Goal: Information Seeking & Learning: Learn about a topic

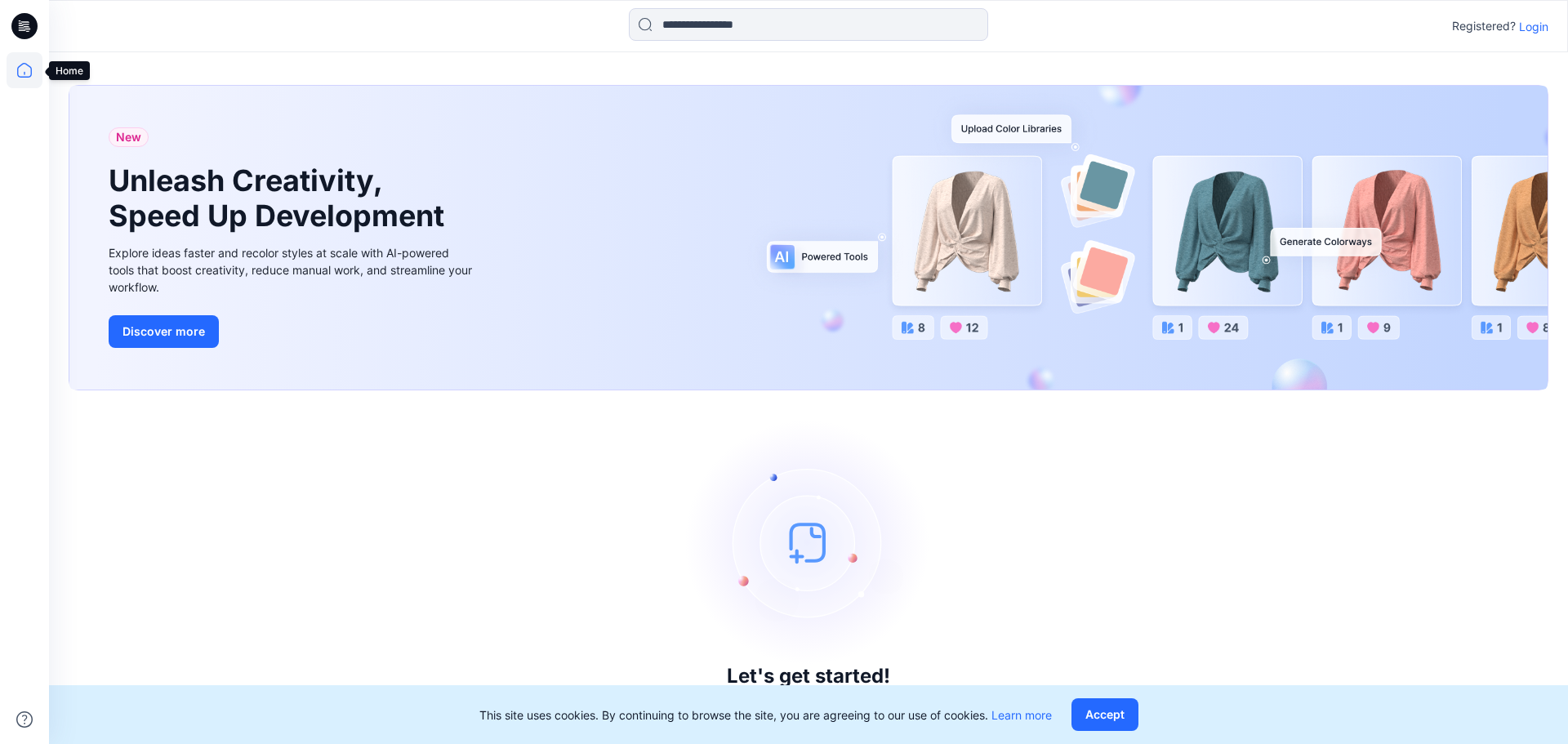
click at [27, 72] on icon at bounding box center [24, 70] width 36 height 36
click at [1530, 28] on p "Login" at bounding box center [1534, 27] width 30 height 17
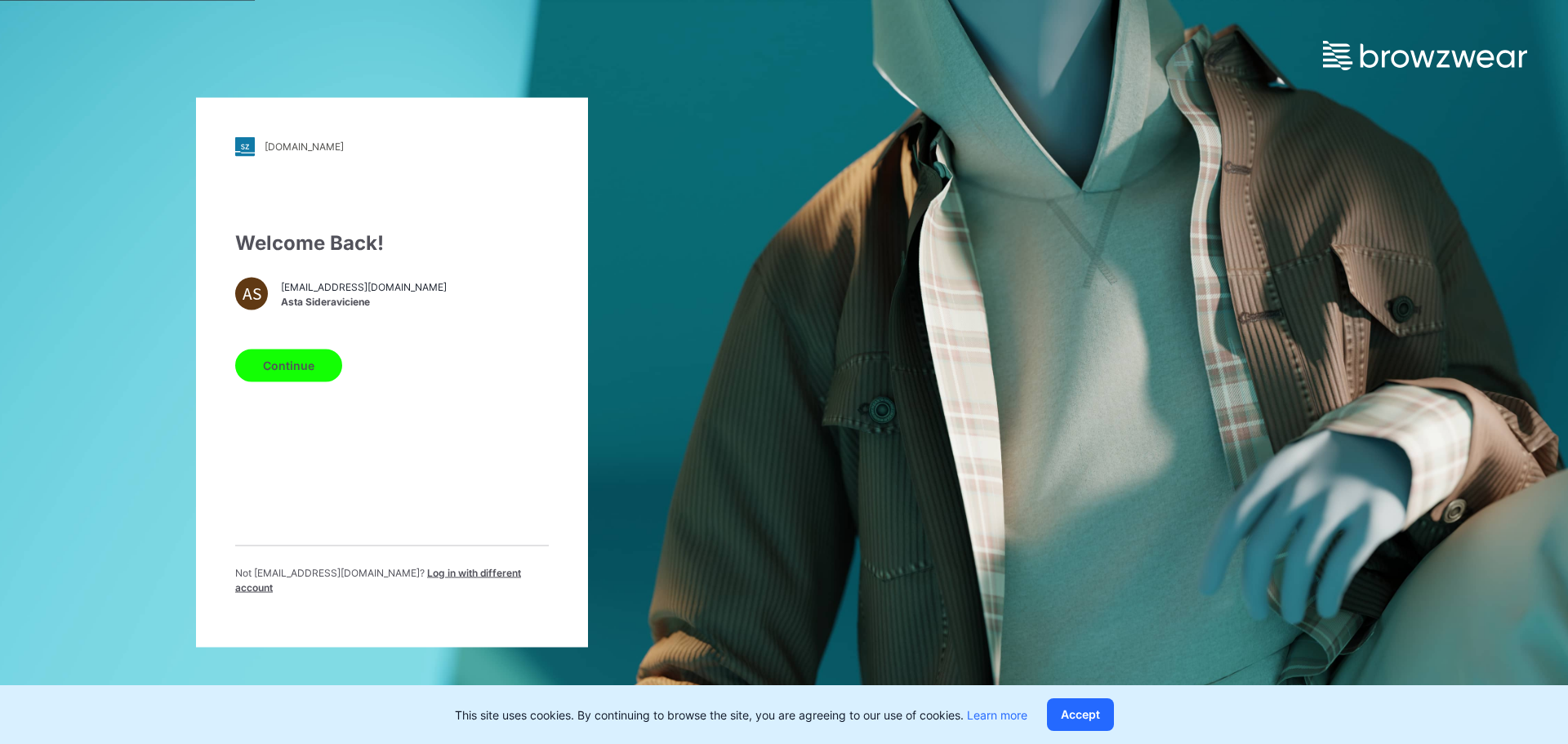
click at [263, 367] on button "Continue" at bounding box center [289, 365] width 107 height 32
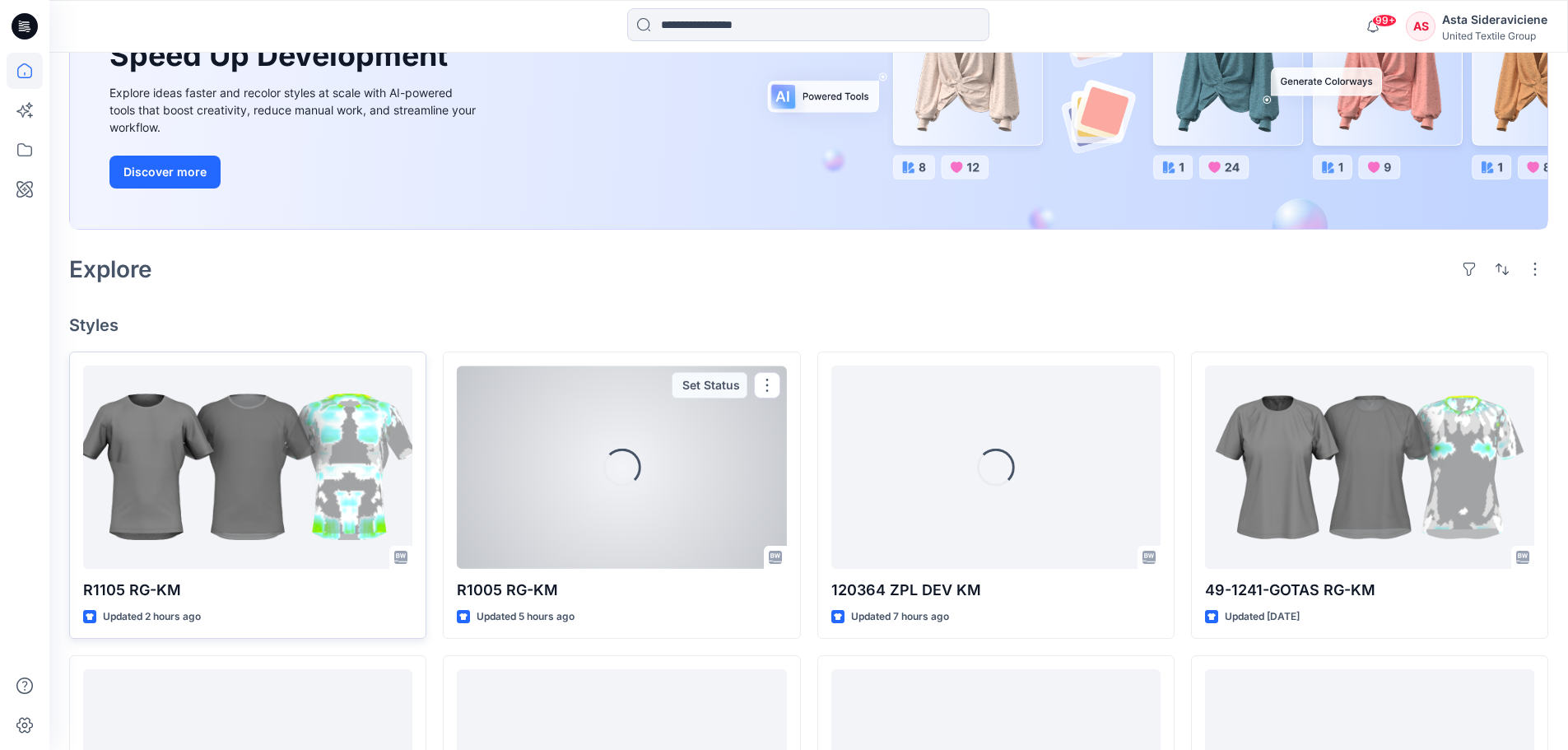
scroll to position [247, 0]
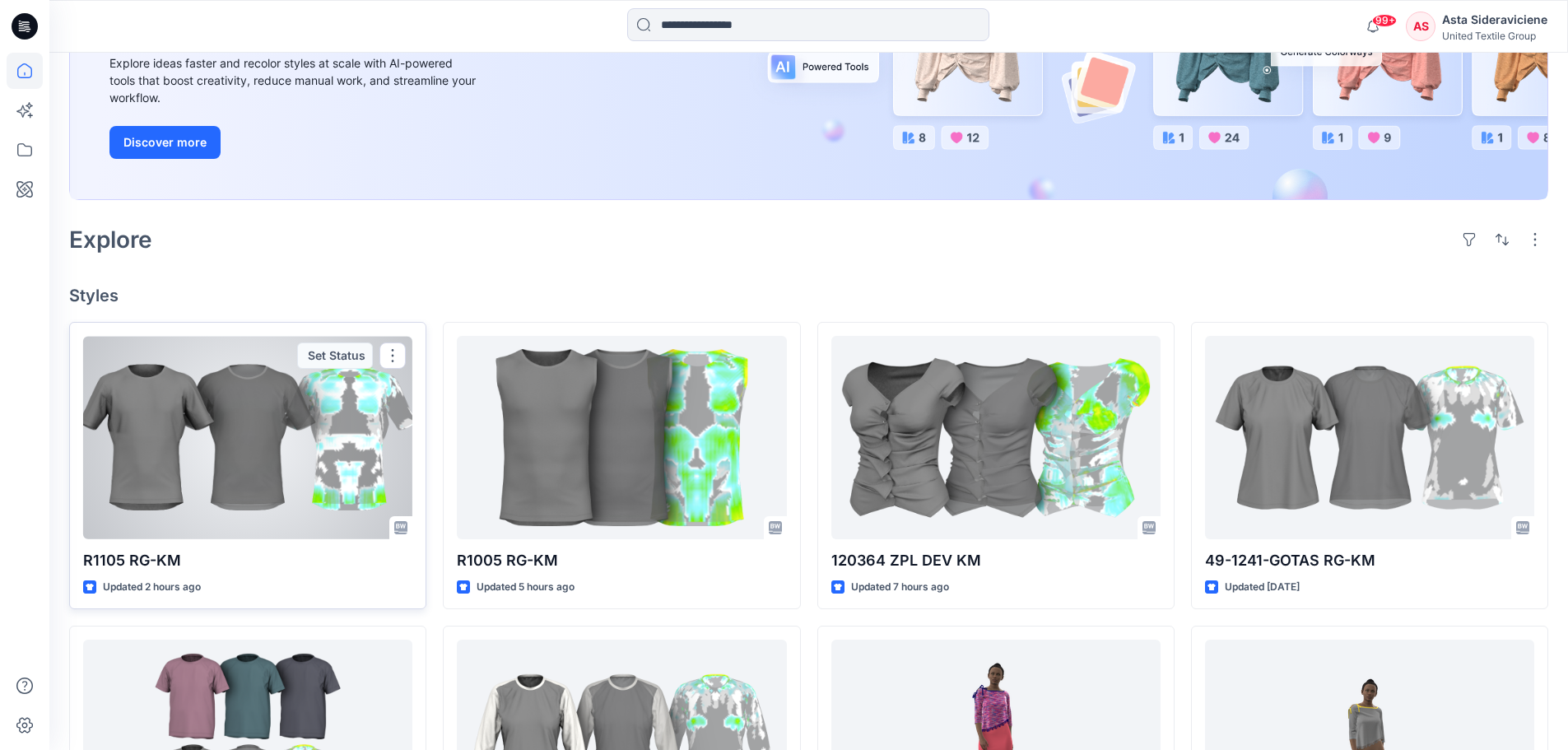
click at [140, 562] on p "R1105 RG-KM" at bounding box center [248, 560] width 329 height 23
click at [229, 451] on div at bounding box center [248, 437] width 329 height 203
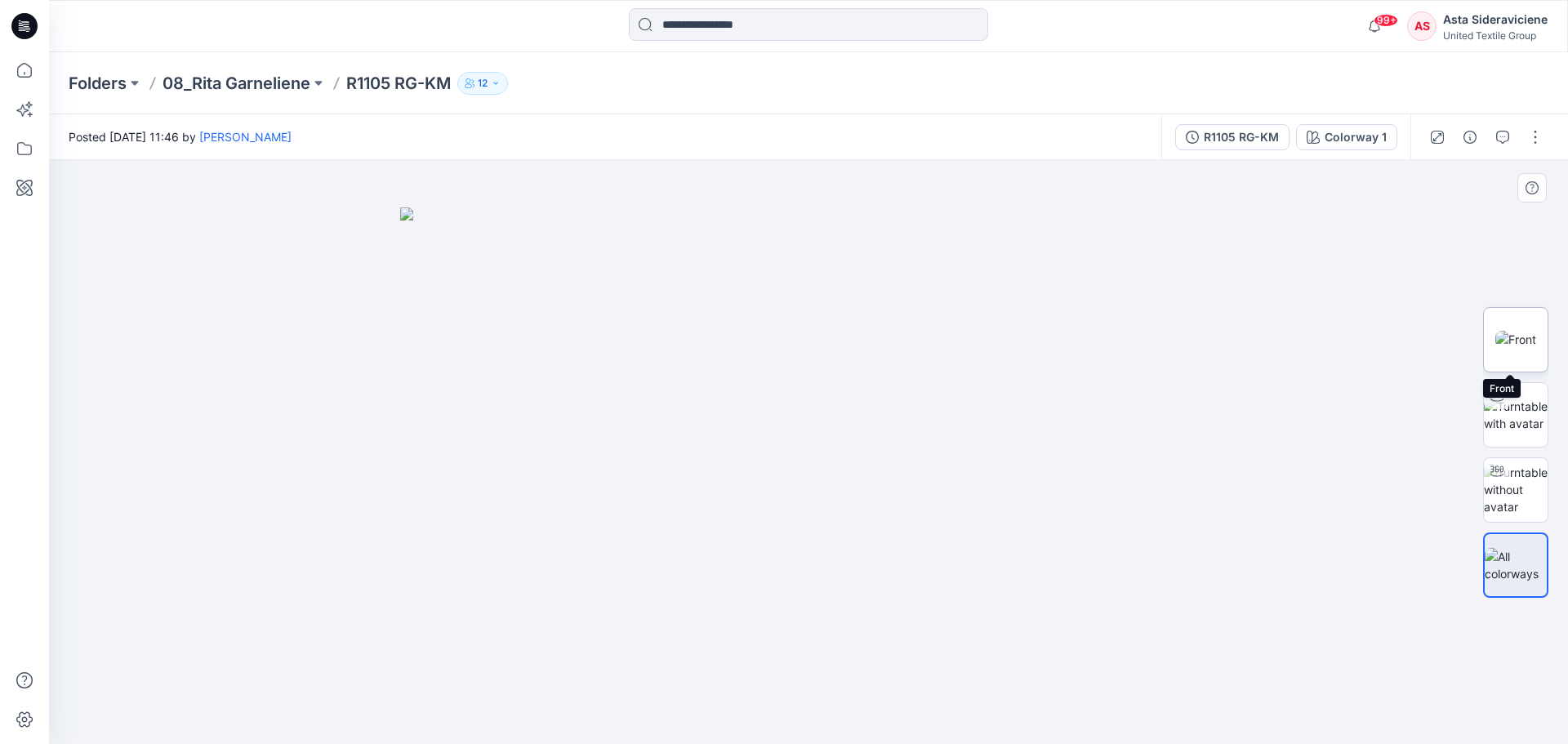
click at [1506, 343] on img at bounding box center [1516, 339] width 41 height 17
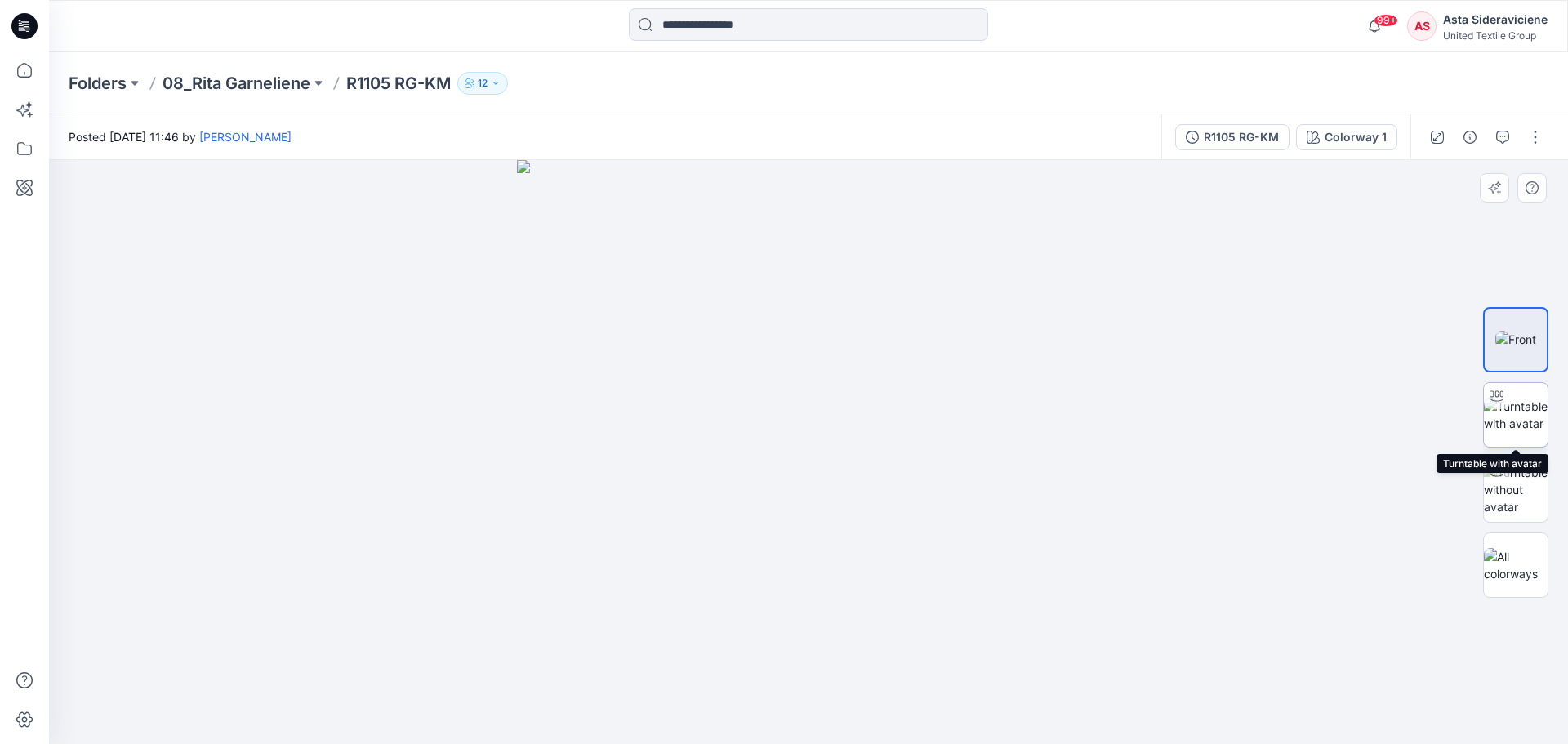
click at [1532, 416] on img at bounding box center [1516, 414] width 64 height 34
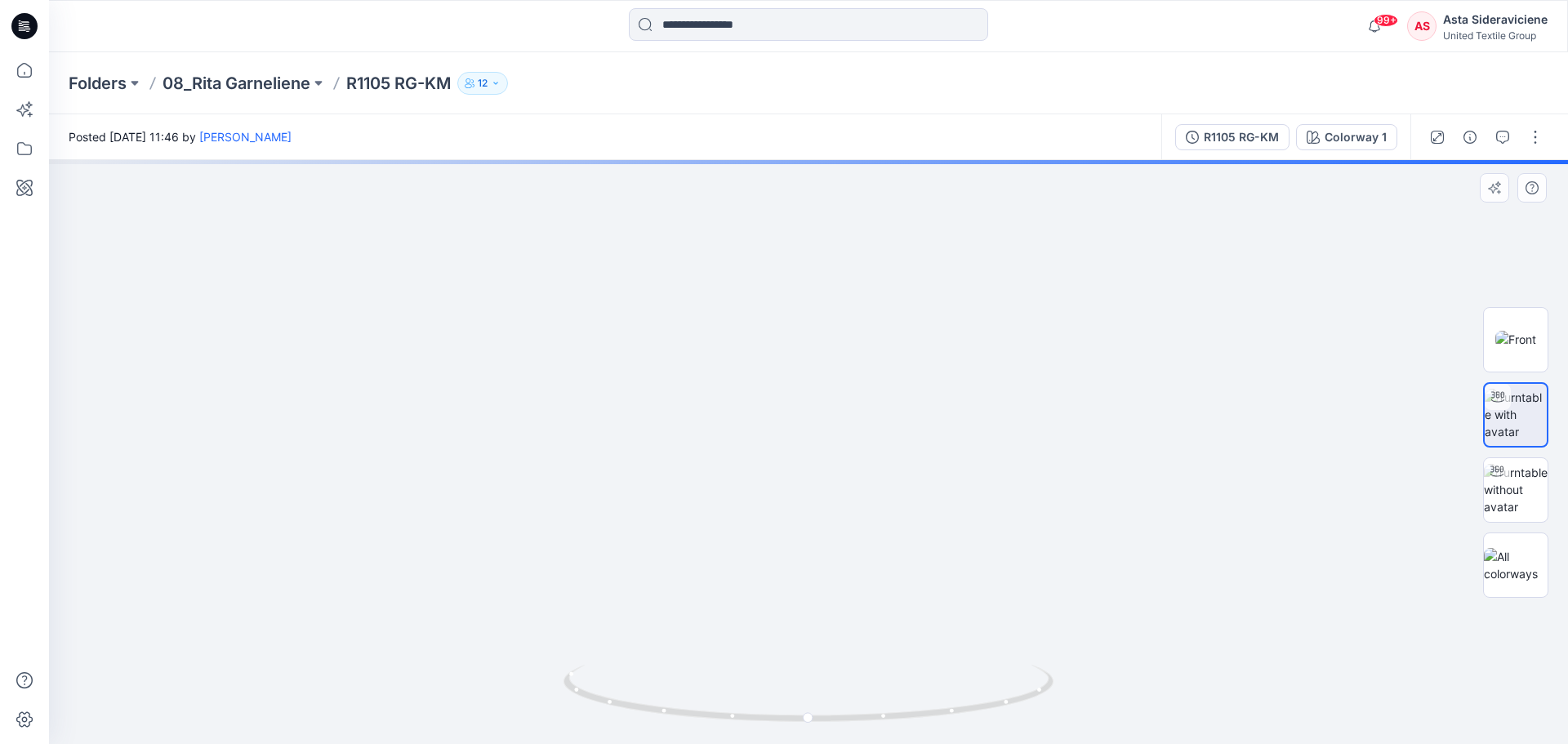
drag, startPoint x: 848, startPoint y: 474, endPoint x: 741, endPoint y: 645, distance: 201.7
click at [742, 657] on img at bounding box center [772, 293] width 1592 height 901
drag, startPoint x: 880, startPoint y: 511, endPoint x: 847, endPoint y: 623, distance: 116.8
click at [847, 623] on img at bounding box center [809, 400] width 1256 height 686
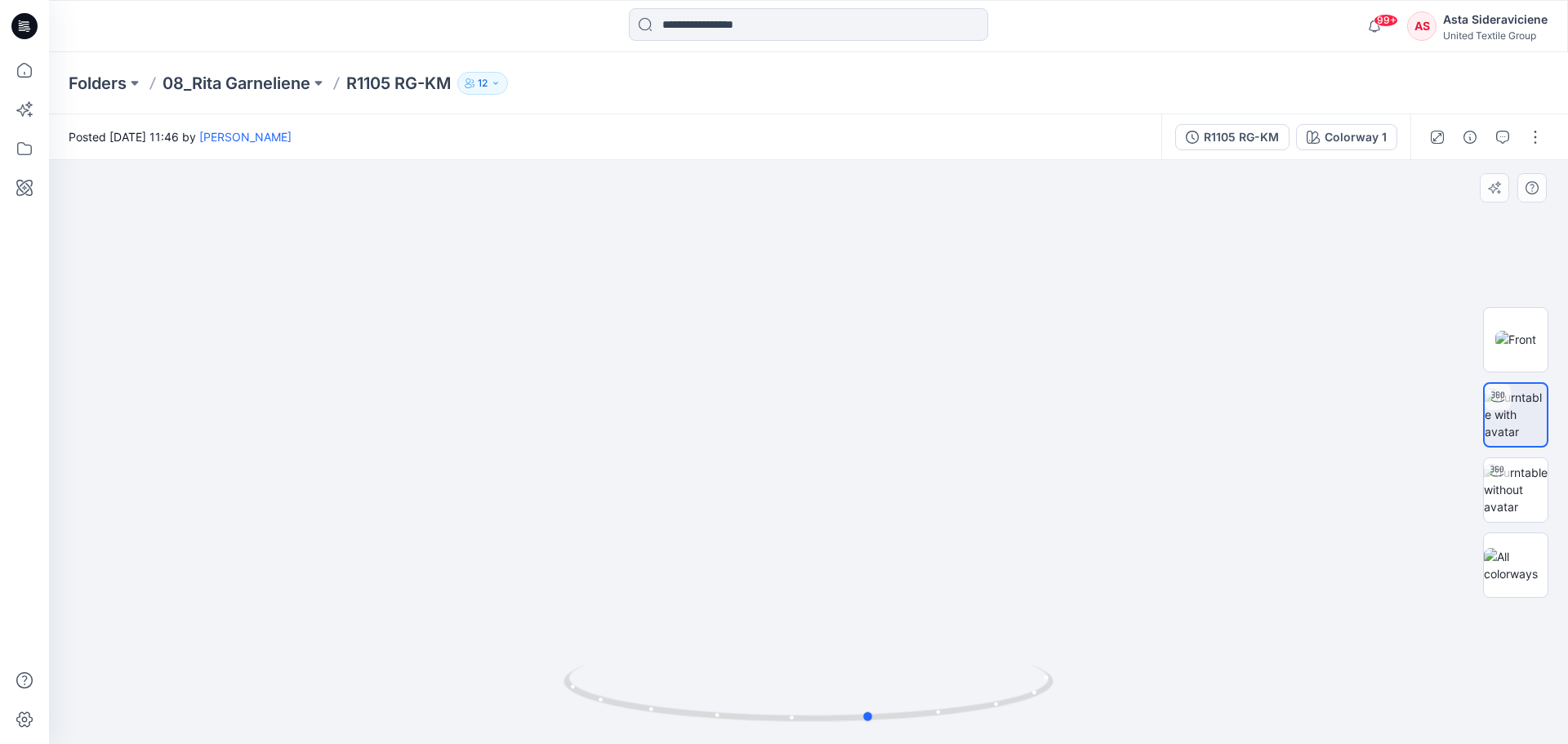
drag, startPoint x: 812, startPoint y: 723, endPoint x: 894, endPoint y: 610, distance: 139.6
click at [874, 630] on div at bounding box center [808, 451] width 1519 height 584
click at [24, 72] on icon at bounding box center [24, 70] width 36 height 36
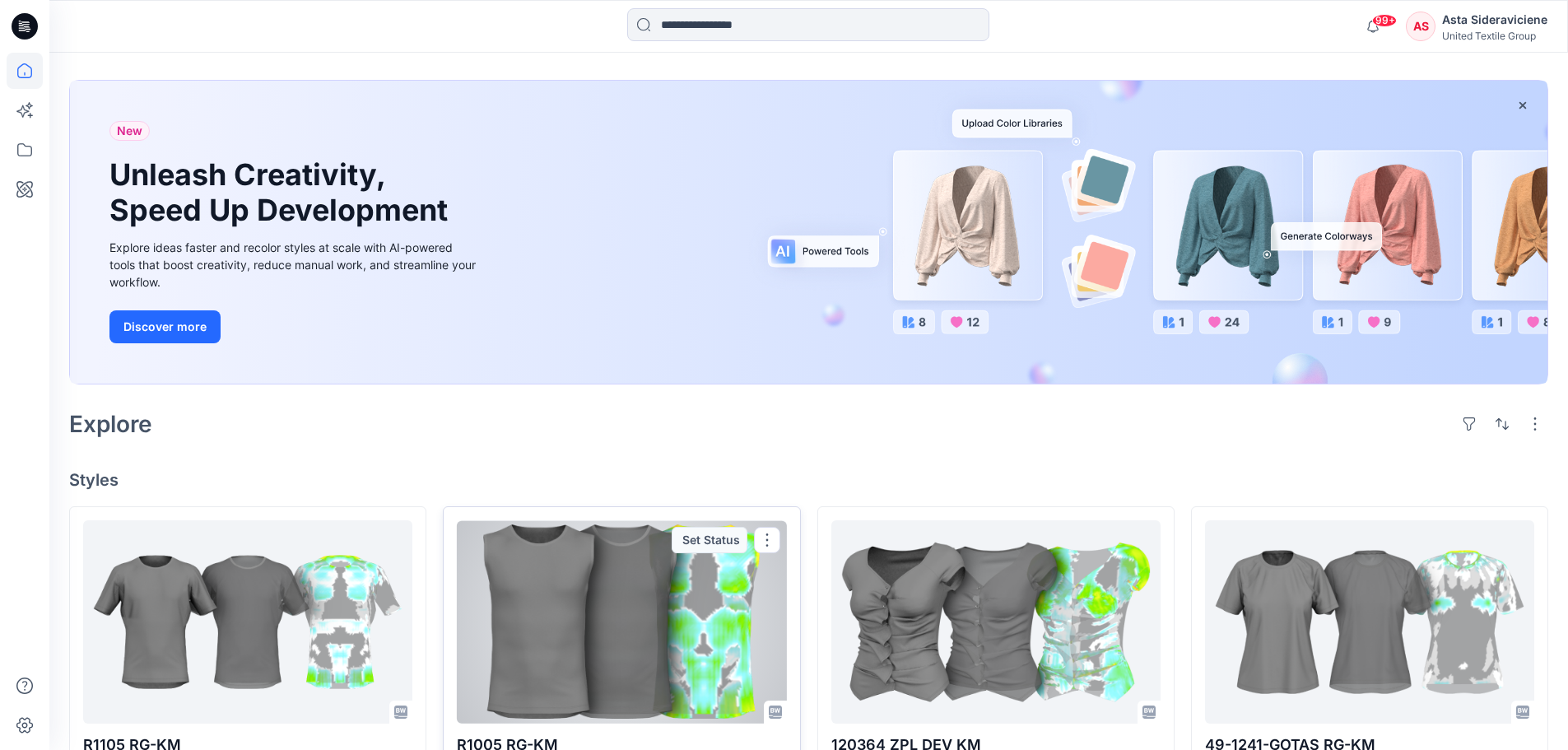
scroll to position [164, 0]
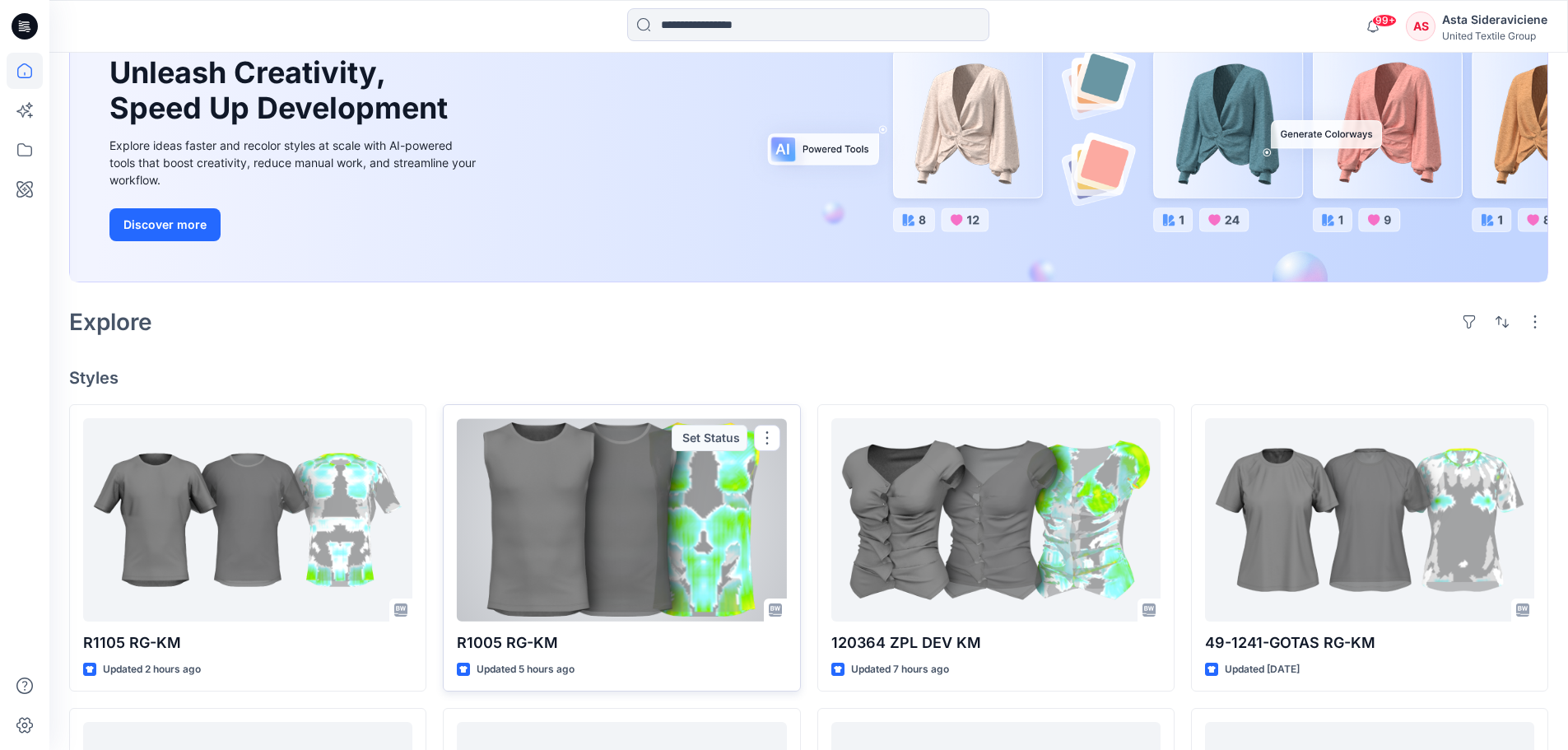
click at [613, 581] on div at bounding box center [622, 520] width 329 height 203
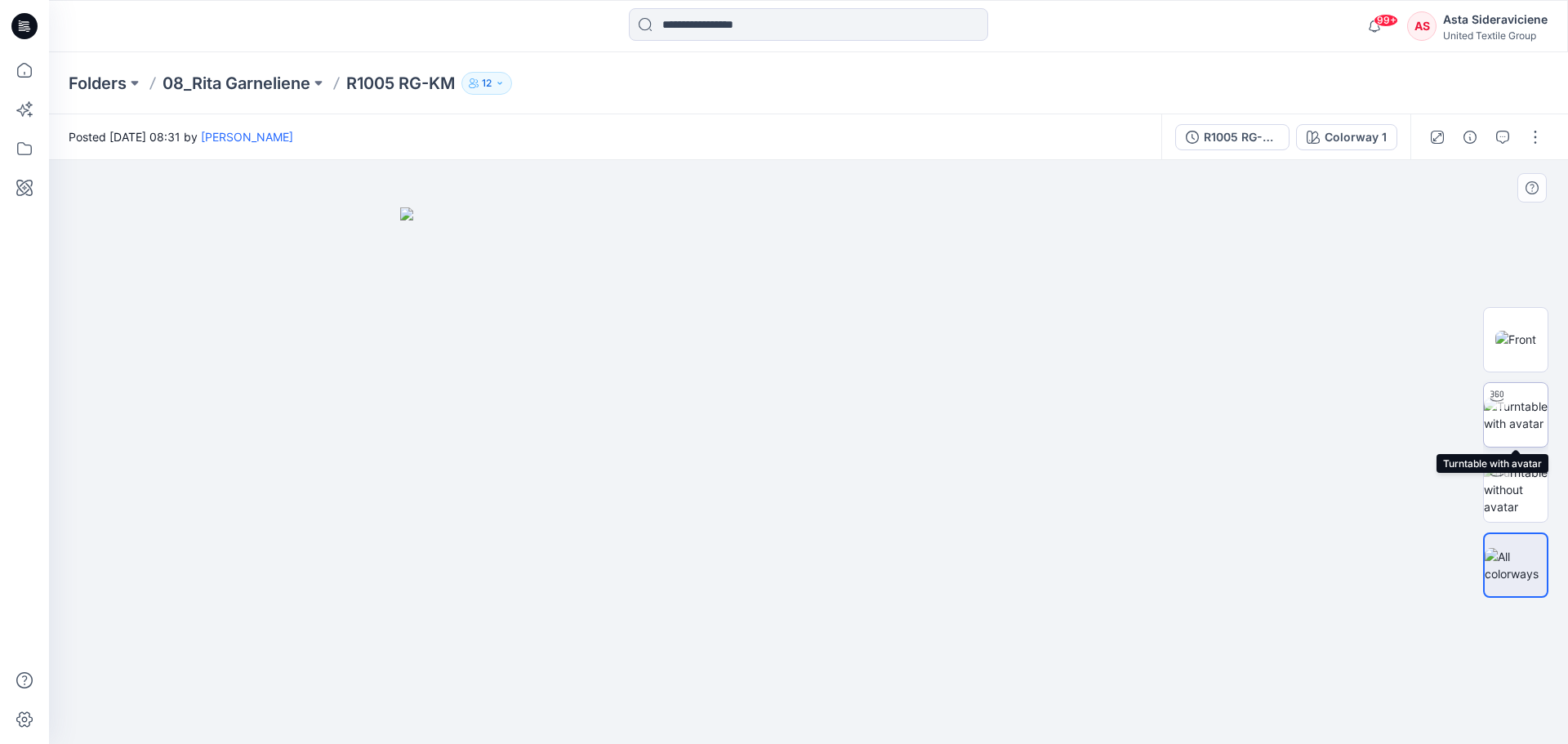
click at [1539, 416] on img at bounding box center [1516, 414] width 64 height 34
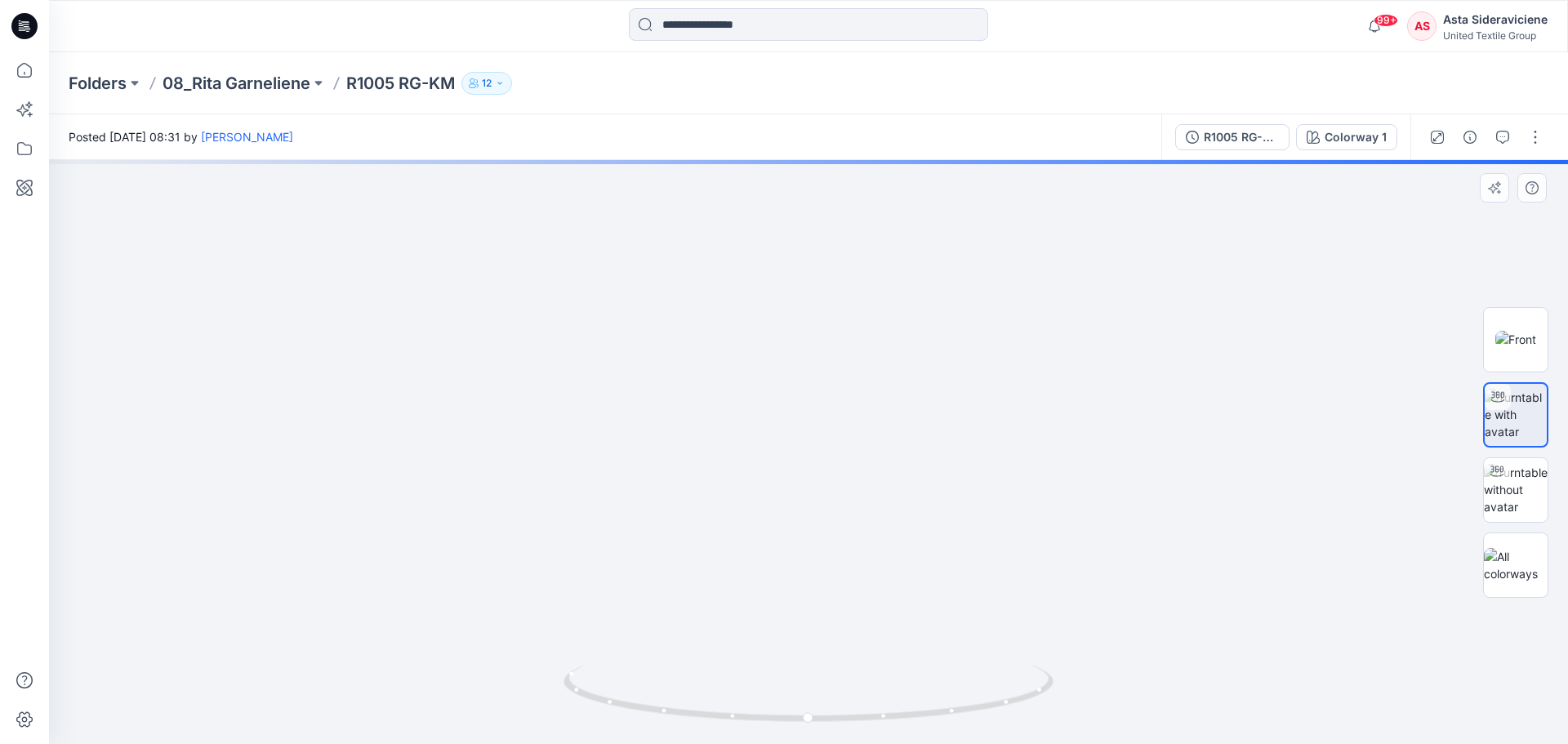
drag, startPoint x: 790, startPoint y: 496, endPoint x: 767, endPoint y: 657, distance: 162.6
click at [767, 657] on img at bounding box center [805, 163] width 1760 height 1159
drag, startPoint x: 805, startPoint y: 720, endPoint x: 729, endPoint y: 604, distance: 138.7
click at [734, 689] on icon at bounding box center [811, 695] width 494 height 61
drag, startPoint x: 761, startPoint y: 631, endPoint x: 749, endPoint y: 730, distance: 99.7
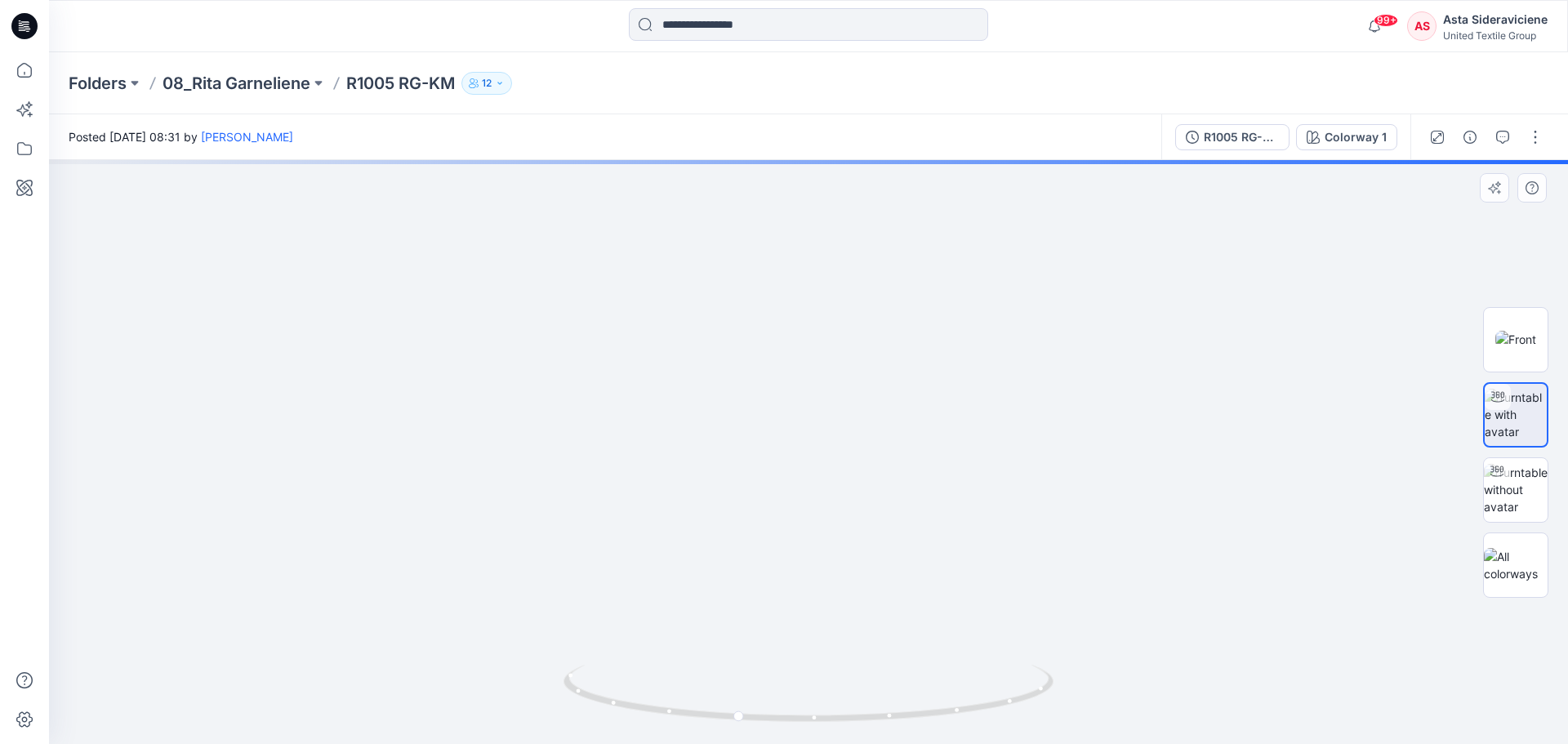
click at [749, 730] on div at bounding box center [808, 451] width 1519 height 584
drag, startPoint x: 729, startPoint y: 518, endPoint x: 870, endPoint y: 525, distance: 141.2
click at [870, 525] on img at bounding box center [817, 188] width 2642 height 1113
drag, startPoint x: 738, startPoint y: 722, endPoint x: 941, endPoint y: 711, distance: 203.3
click at [941, 711] on icon at bounding box center [811, 695] width 494 height 61
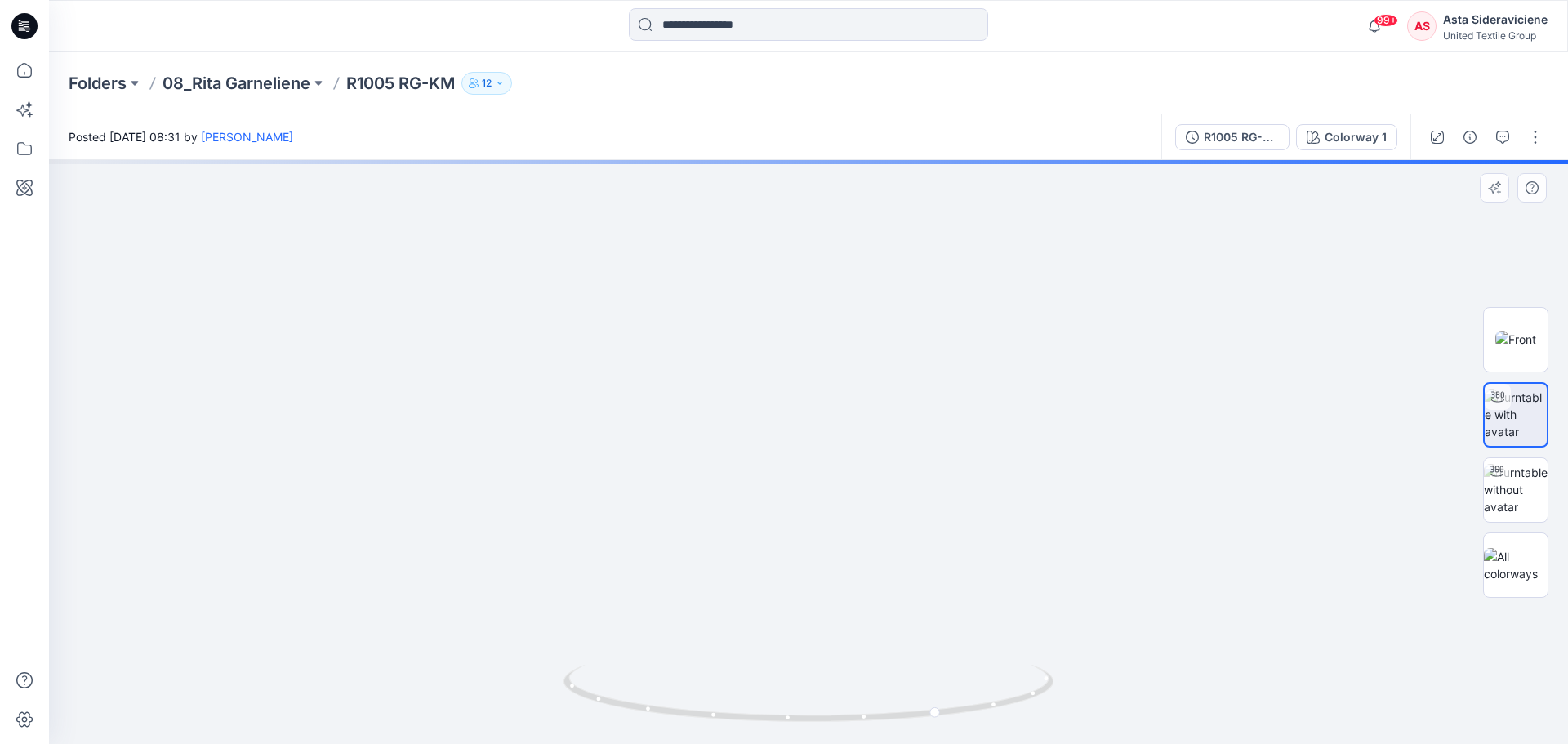
click at [780, 451] on img at bounding box center [819, 187] width 2642 height 1114
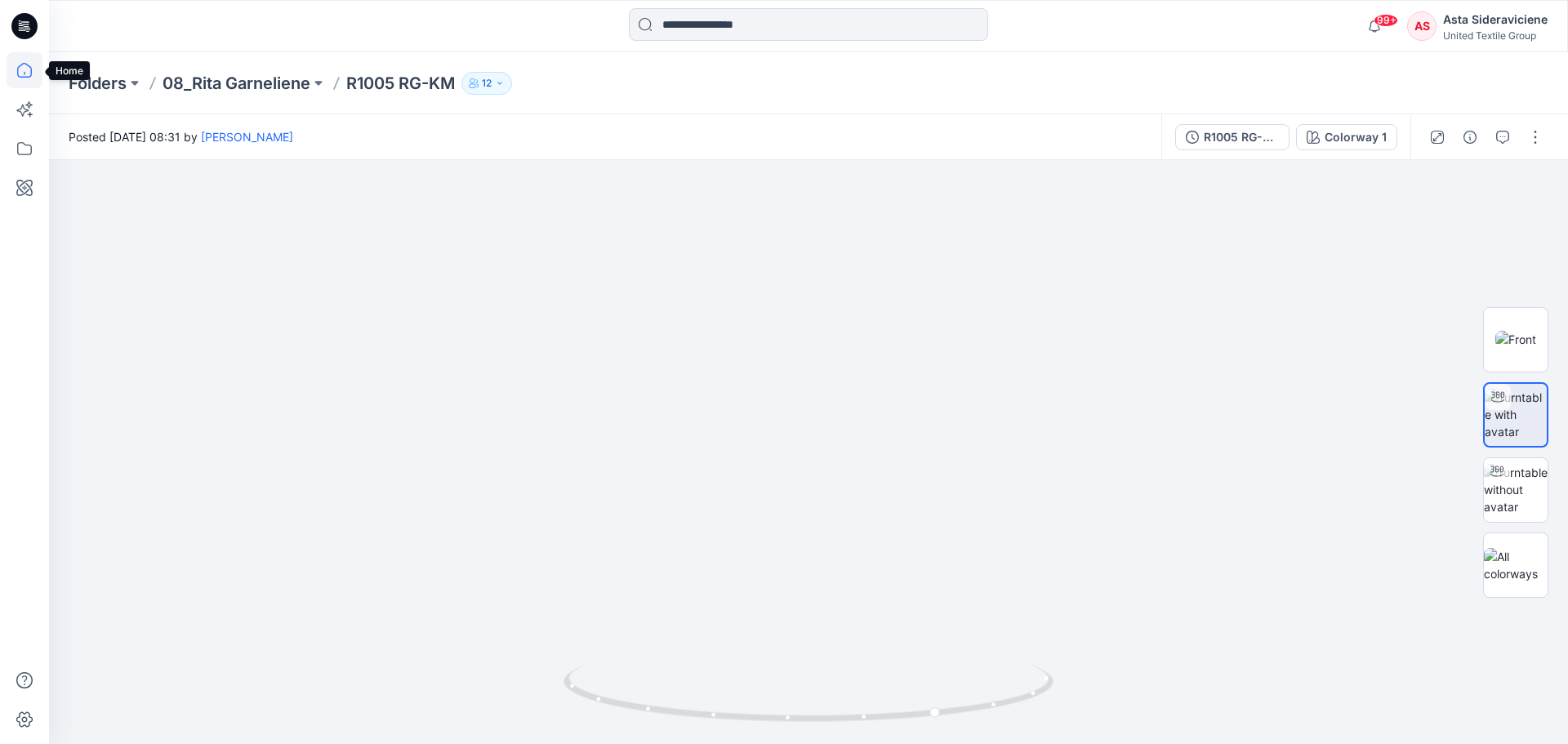
click at [19, 77] on icon at bounding box center [24, 70] width 15 height 15
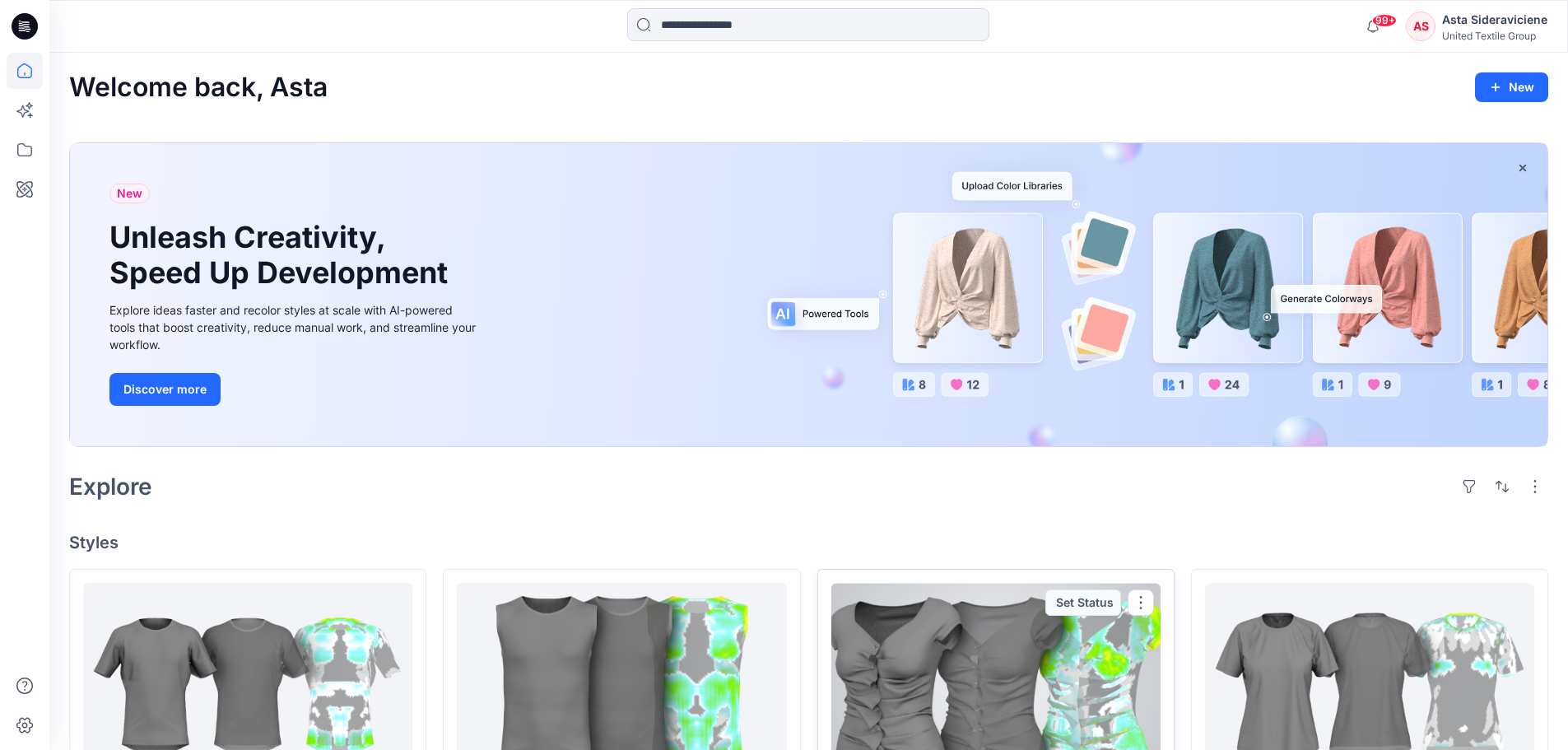
scroll to position [83, 0]
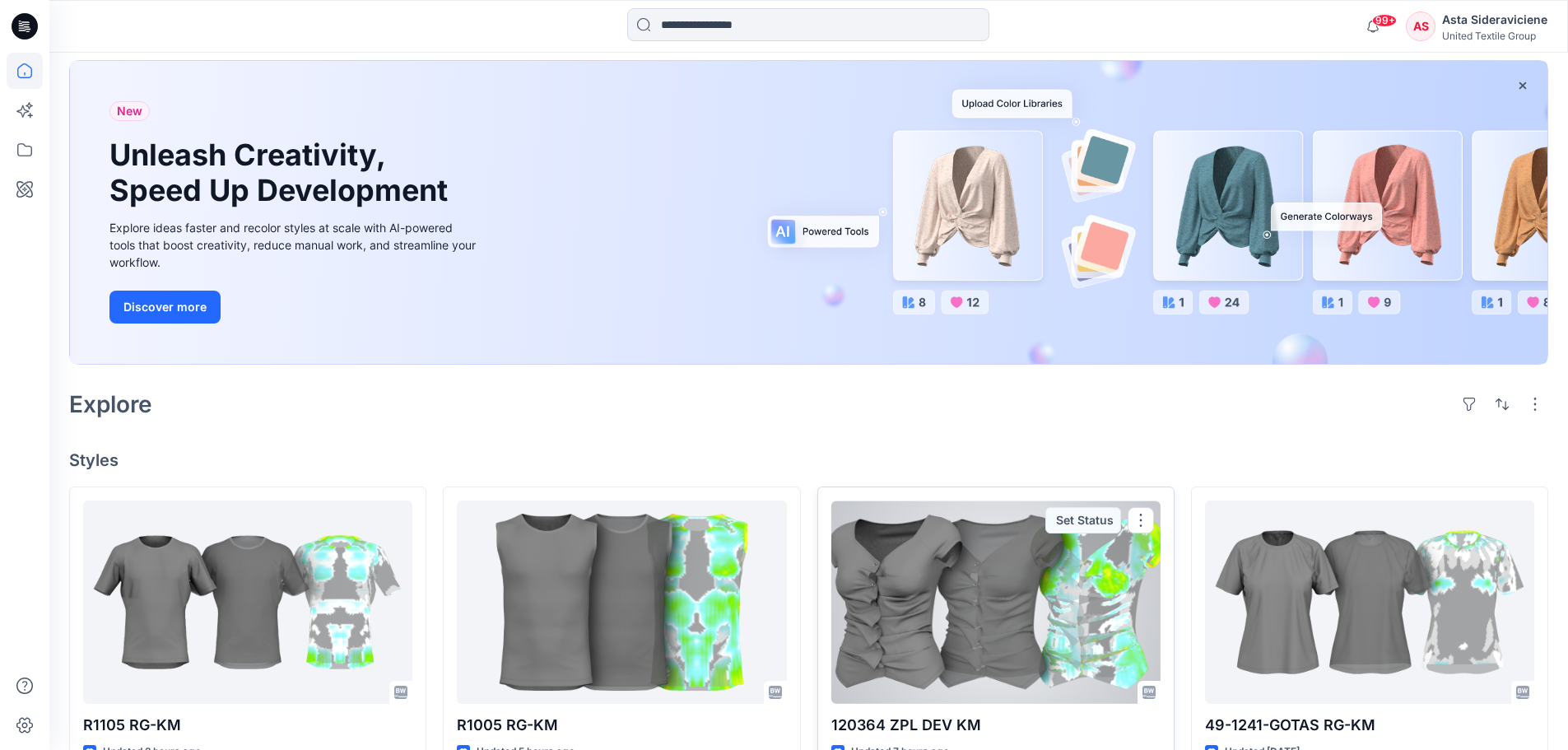
click at [1020, 636] on div at bounding box center [996, 601] width 329 height 203
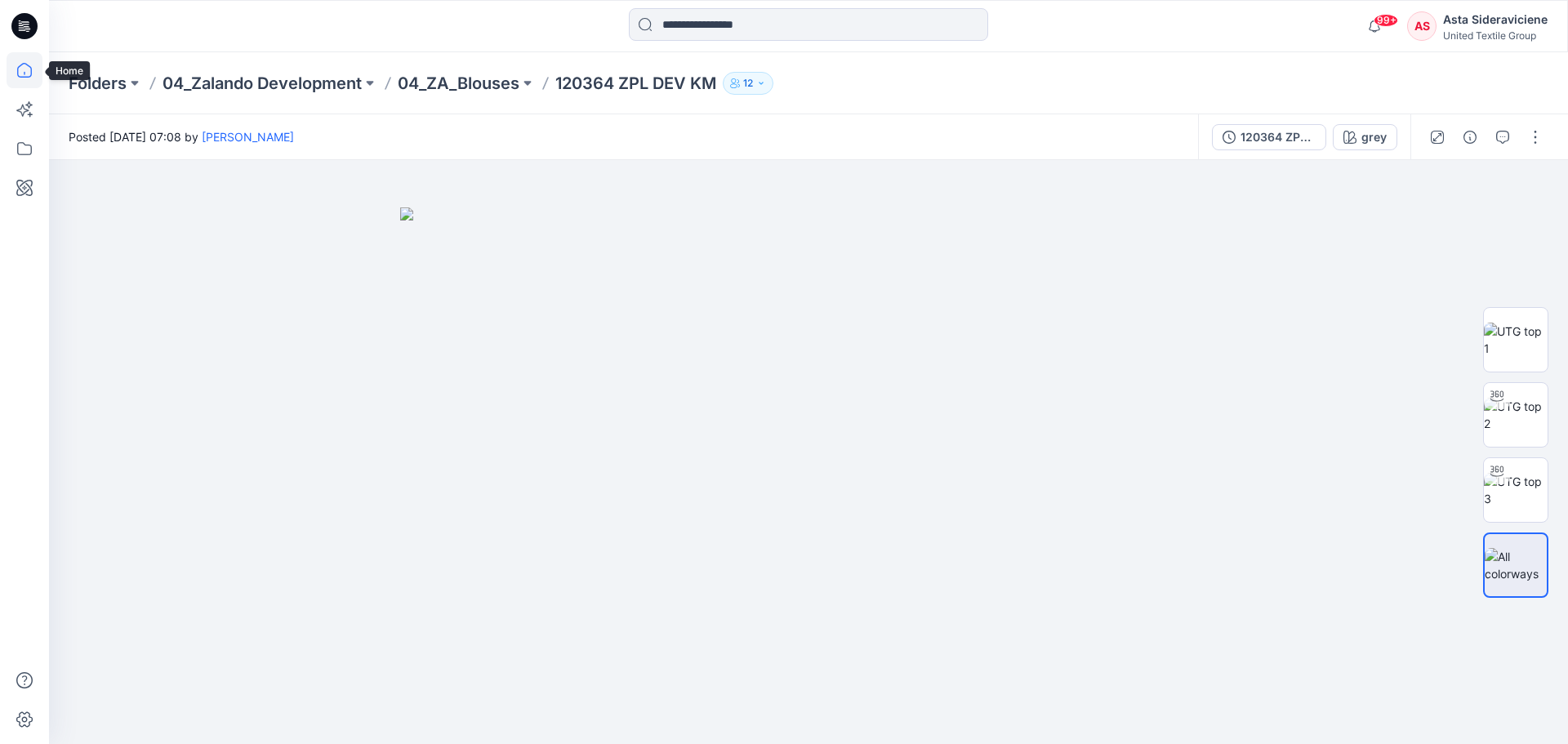
click at [27, 68] on icon at bounding box center [24, 70] width 36 height 36
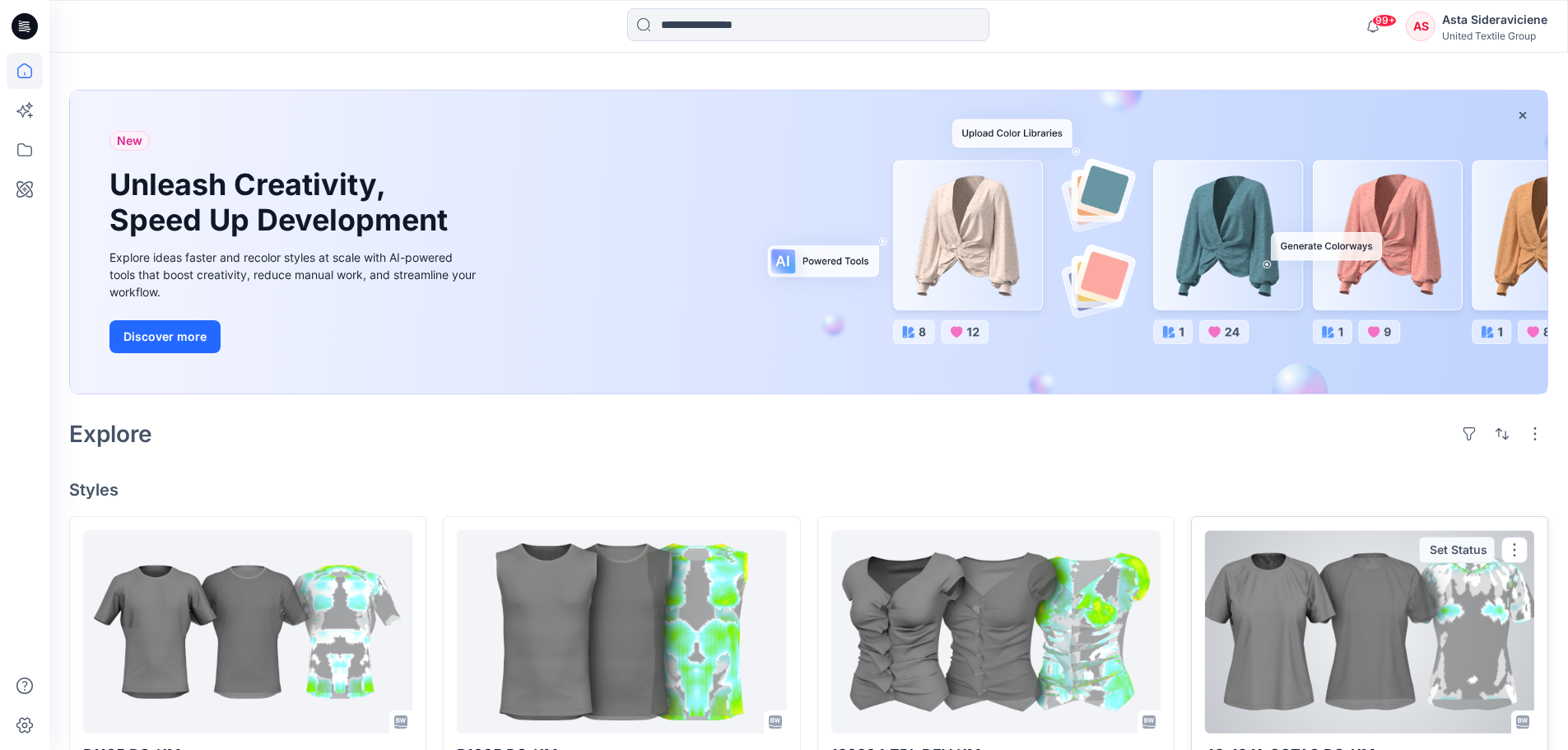
scroll to position [83, 0]
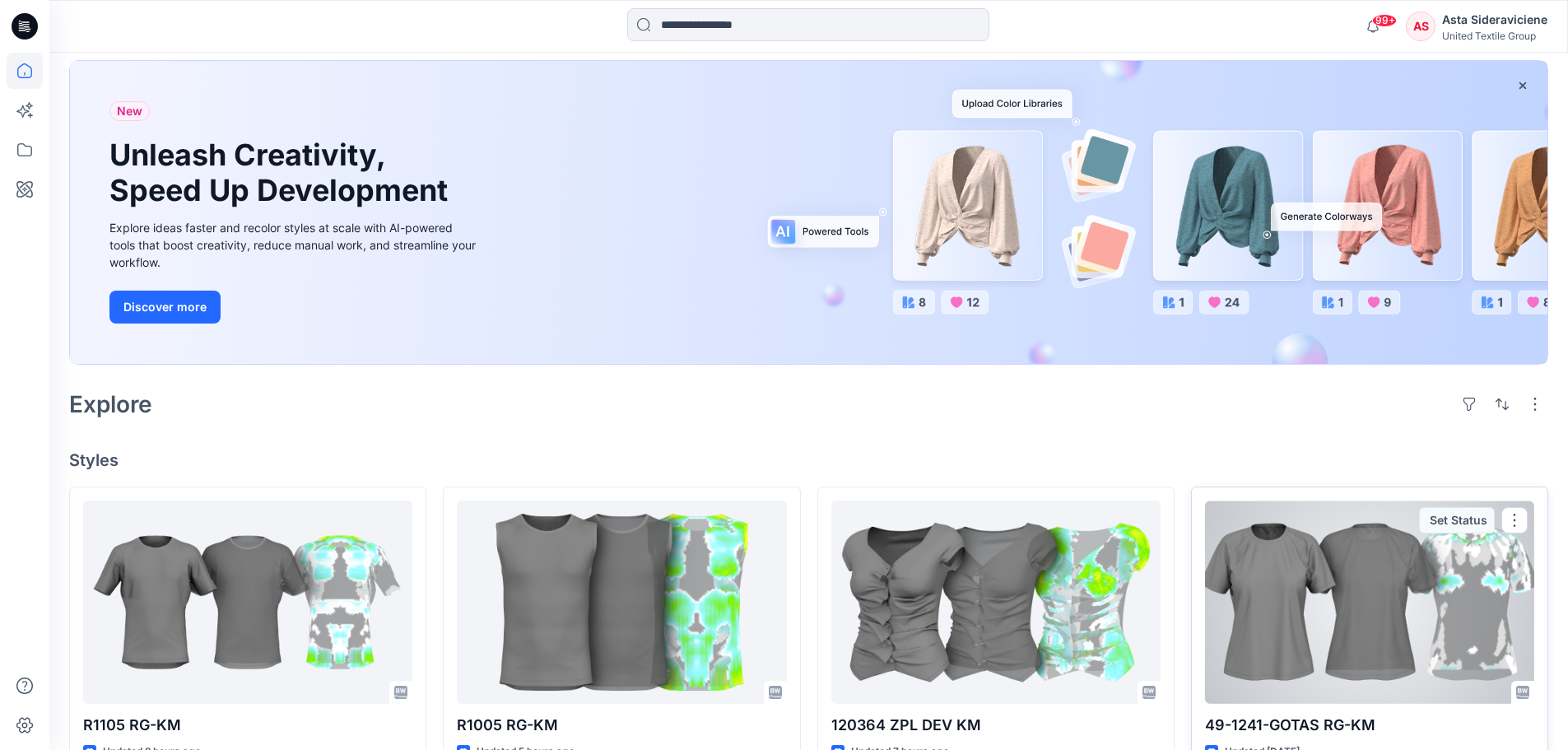
click at [1358, 635] on div at bounding box center [1370, 601] width 329 height 203
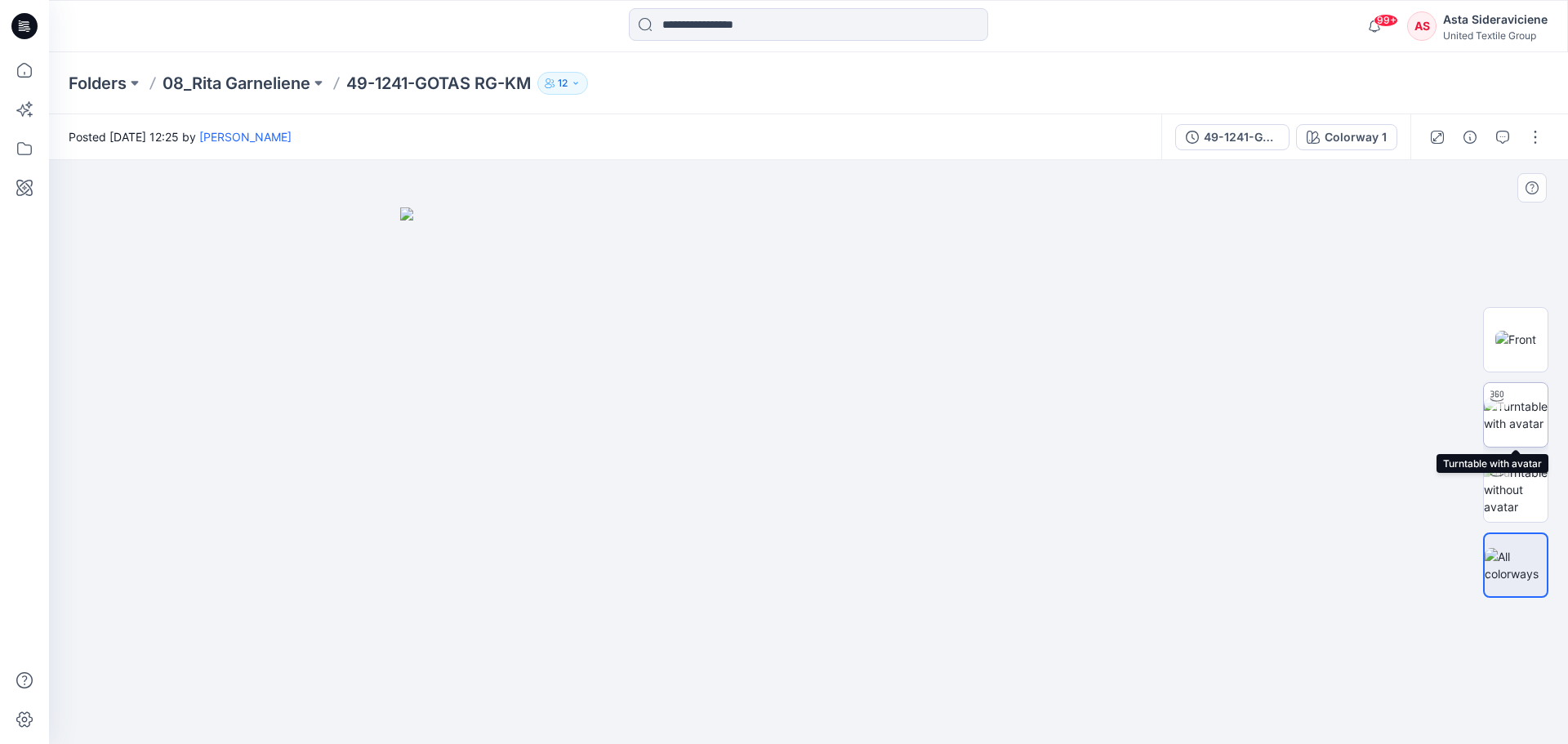
click at [1527, 427] on img at bounding box center [1516, 414] width 64 height 34
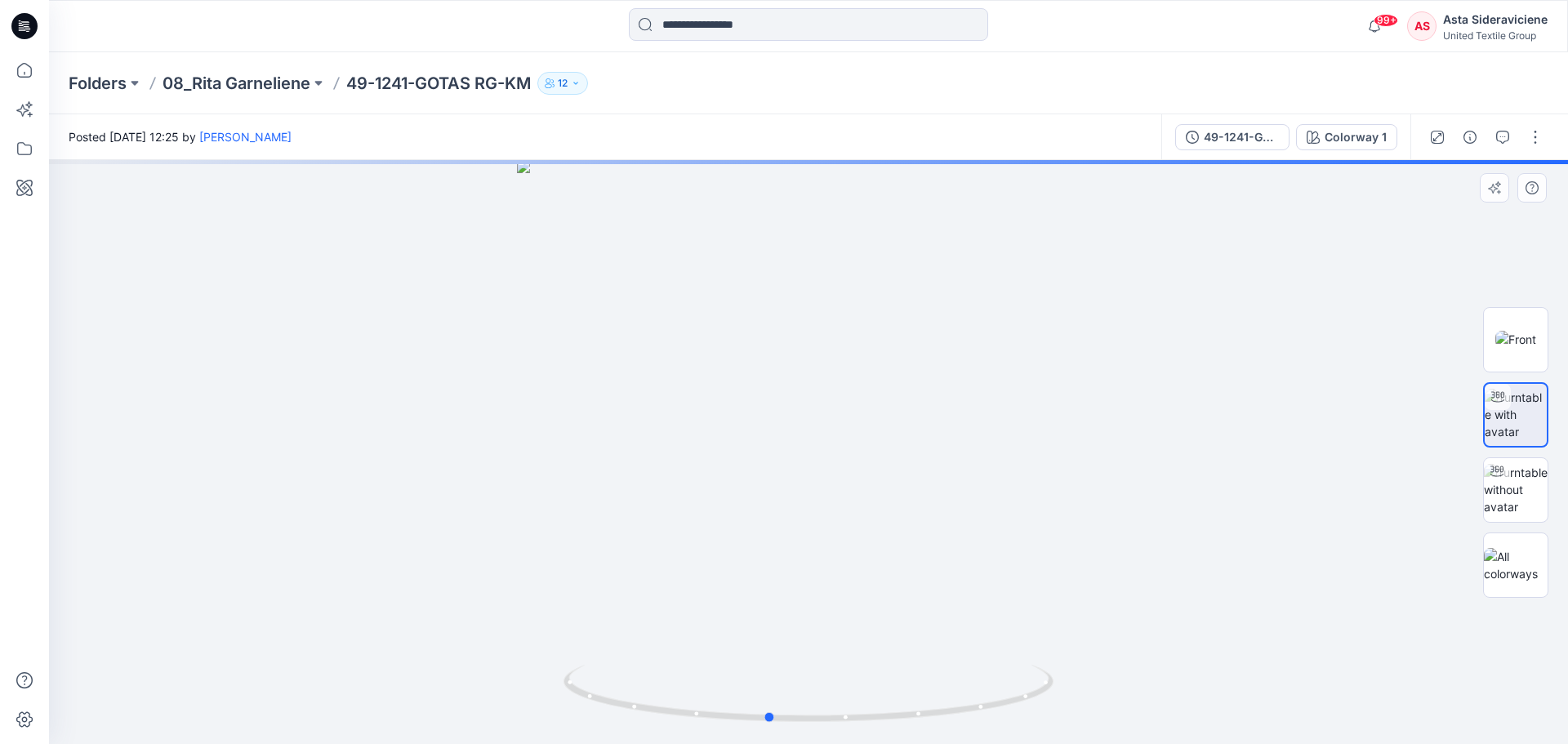
drag, startPoint x: 810, startPoint y: 719, endPoint x: 803, endPoint y: 480, distance: 239.1
click at [770, 679] on icon at bounding box center [811, 695] width 494 height 61
drag, startPoint x: 832, startPoint y: 353, endPoint x: 785, endPoint y: 517, distance: 170.6
click at [785, 517] on img at bounding box center [772, 308] width 1592 height 871
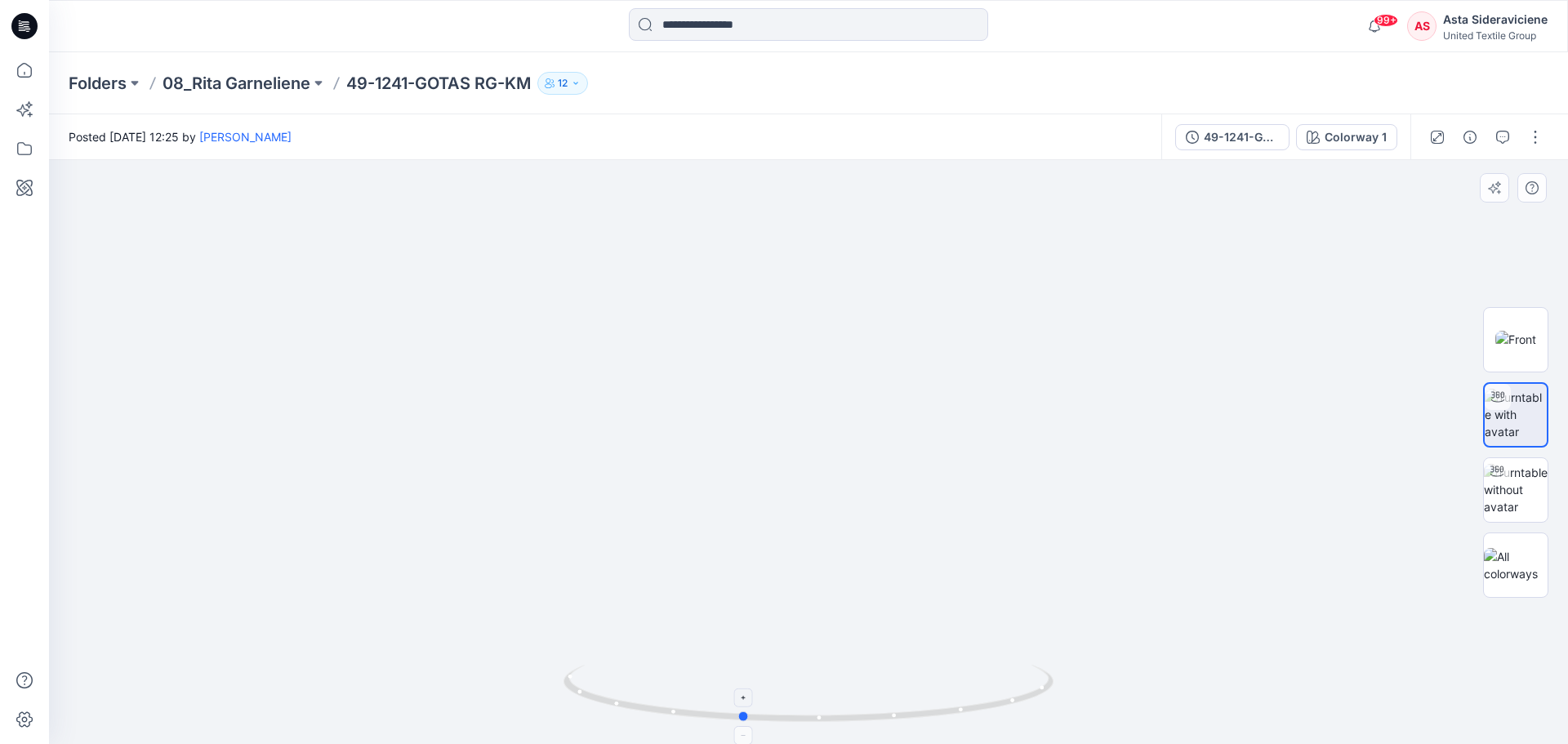
drag, startPoint x: 767, startPoint y: 721, endPoint x: 740, endPoint y: 682, distance: 47.4
click at [740, 682] on icon at bounding box center [811, 695] width 494 height 61
drag, startPoint x: 571, startPoint y: 413, endPoint x: 784, endPoint y: 509, distance: 233.6
click at [784, 509] on img at bounding box center [735, 287] width 2096 height 914
drag, startPoint x: 746, startPoint y: 715, endPoint x: 799, endPoint y: 706, distance: 53.8
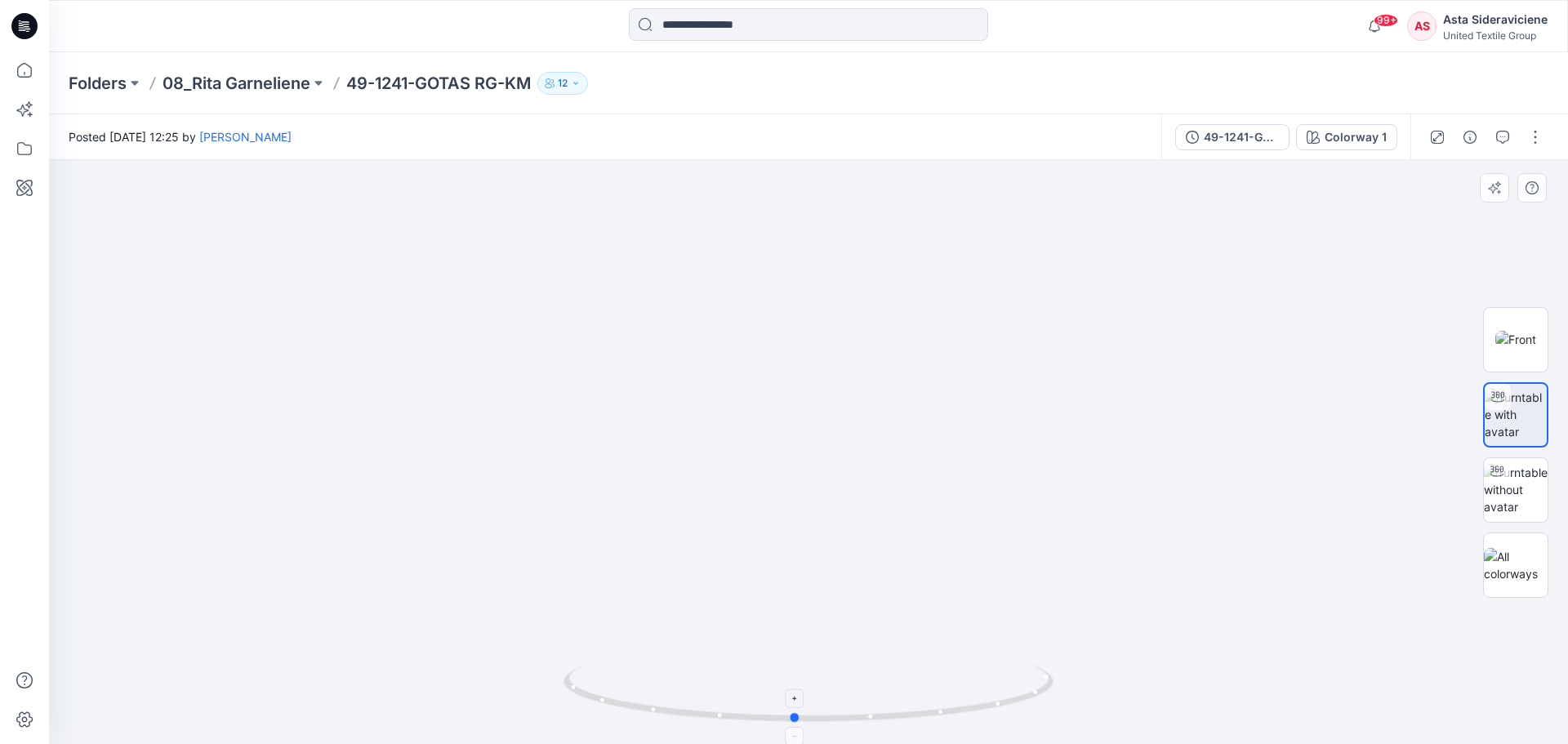
click at [799, 706] on icon at bounding box center [811, 695] width 494 height 61
click at [25, 64] on icon at bounding box center [24, 70] width 15 height 15
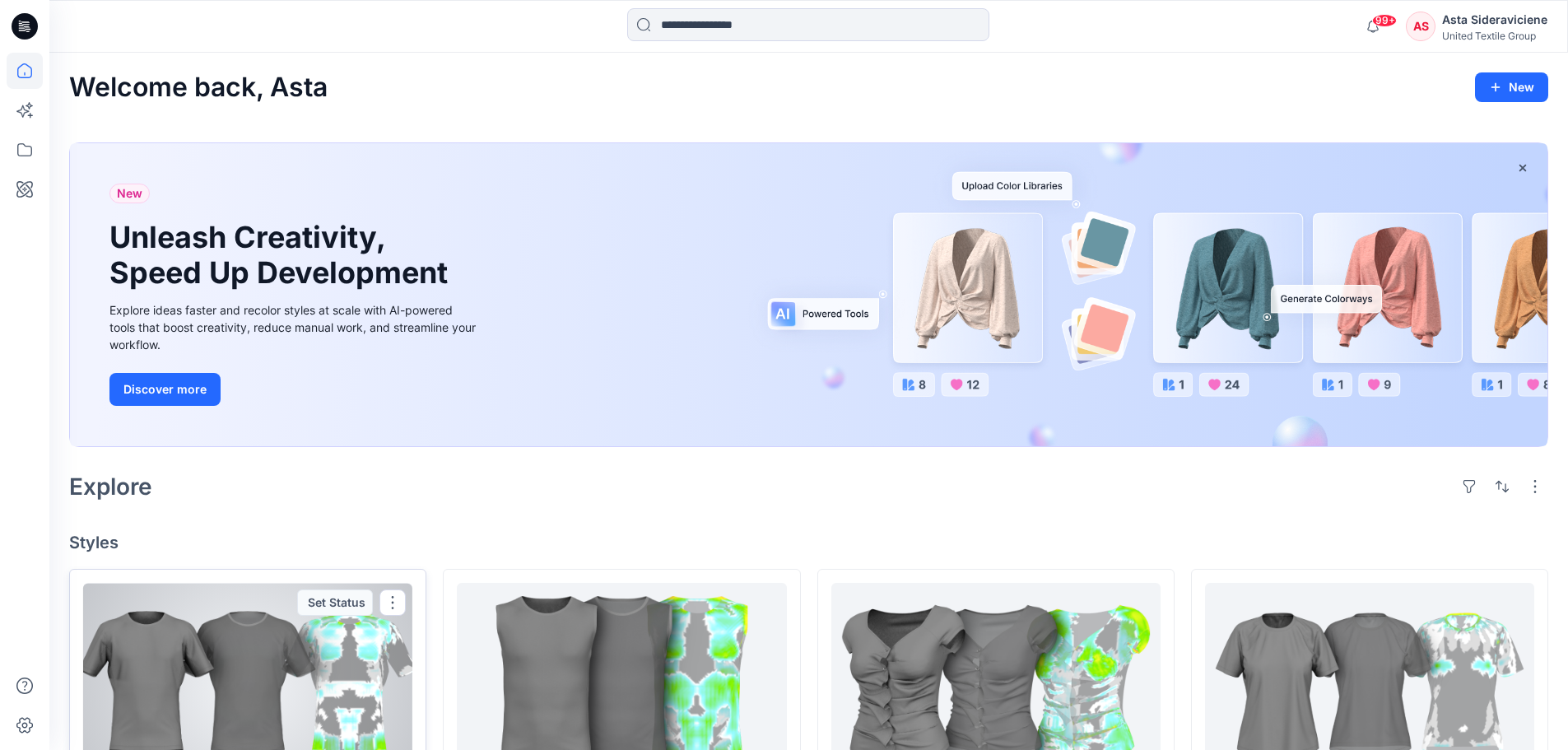
click at [238, 683] on div at bounding box center [248, 684] width 329 height 203
